Goal: Navigation & Orientation: Find specific page/section

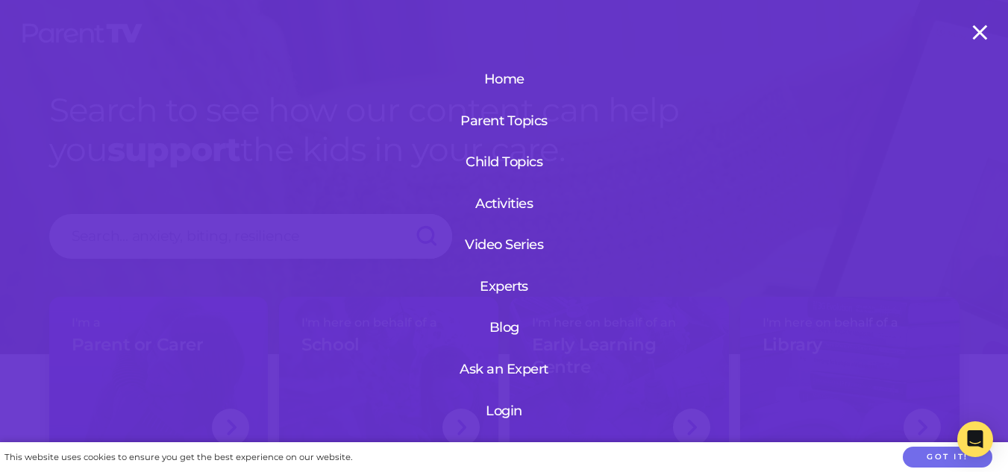
click at [530, 243] on link "Video Series" at bounding box center [504, 244] width 104 height 39
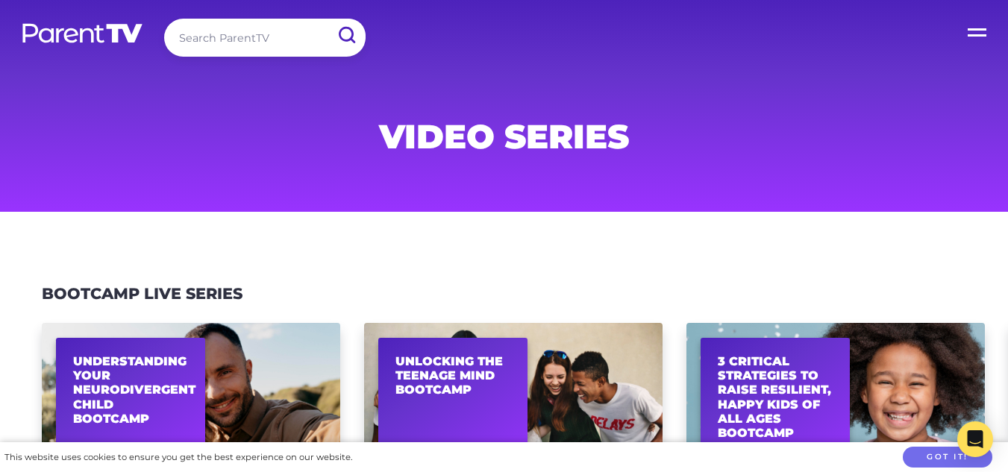
click at [965, 31] on label "Open Menu" at bounding box center [978, 30] width 60 height 60
click at [0, 0] on input "Open Menu" at bounding box center [0, 0] width 0 height 0
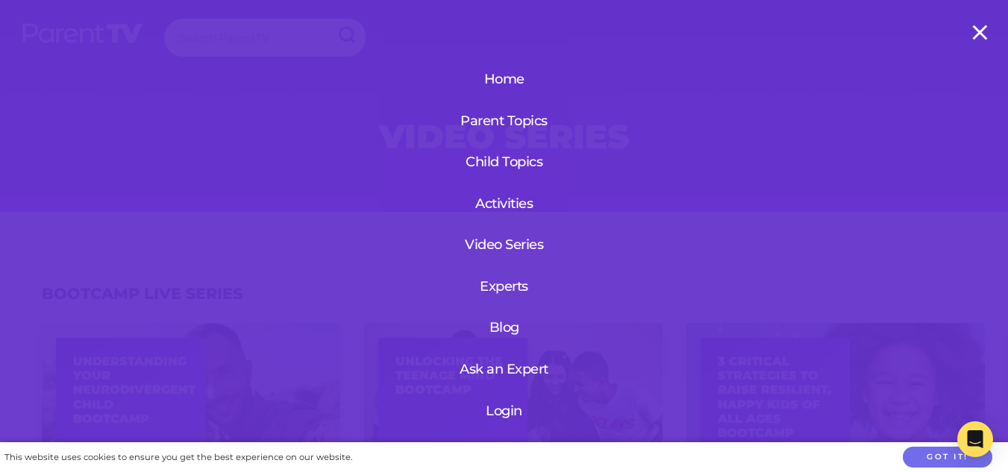
click at [496, 212] on link "Activities" at bounding box center [504, 203] width 104 height 39
